Goal: Information Seeking & Learning: Learn about a topic

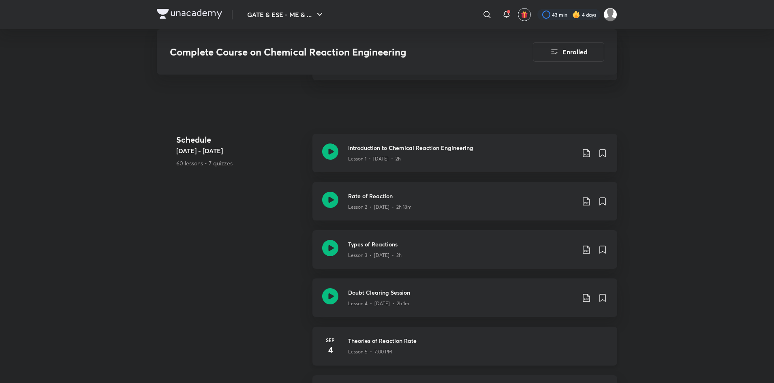
scroll to position [376, 0]
click at [448, 348] on div "Lesson 5 • 7:00 PM" at bounding box center [477, 350] width 259 height 11
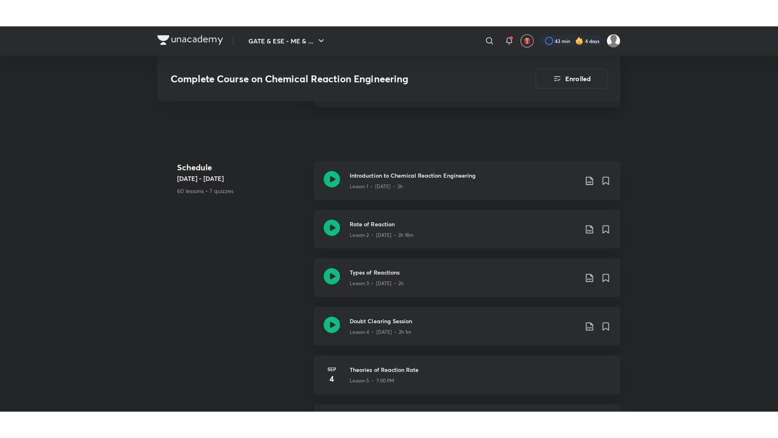
scroll to position [376, 0]
